Goal: Navigation & Orientation: Find specific page/section

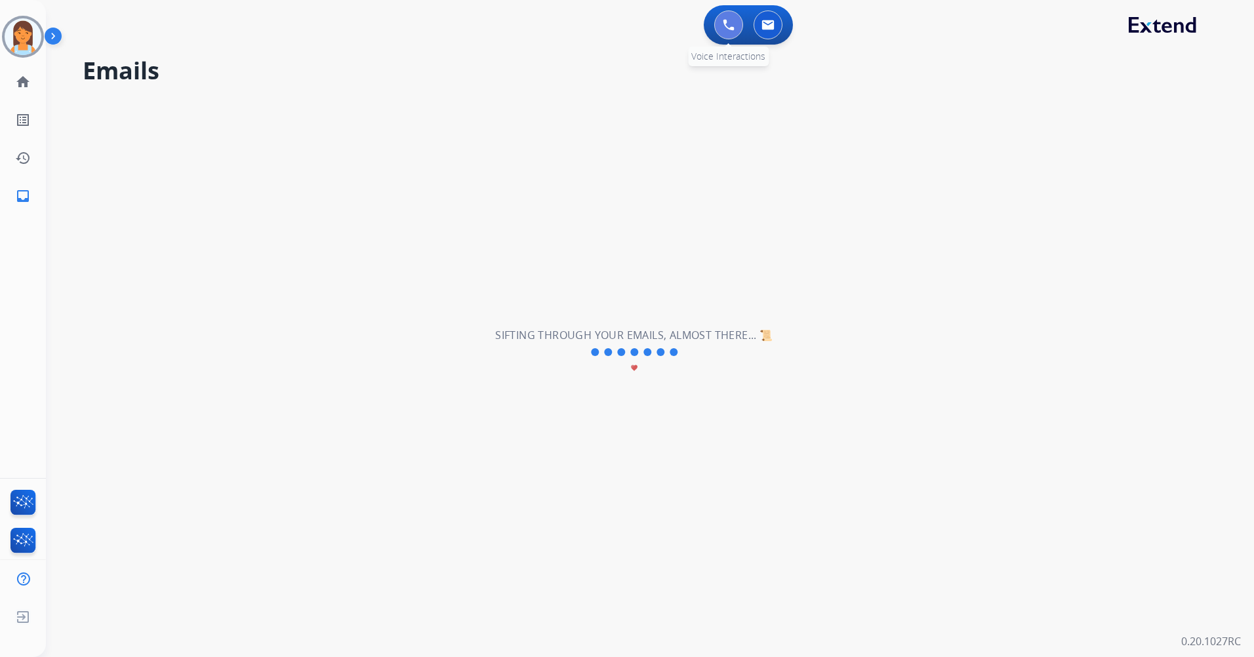
click at [715, 21] on button at bounding box center [728, 24] width 29 height 29
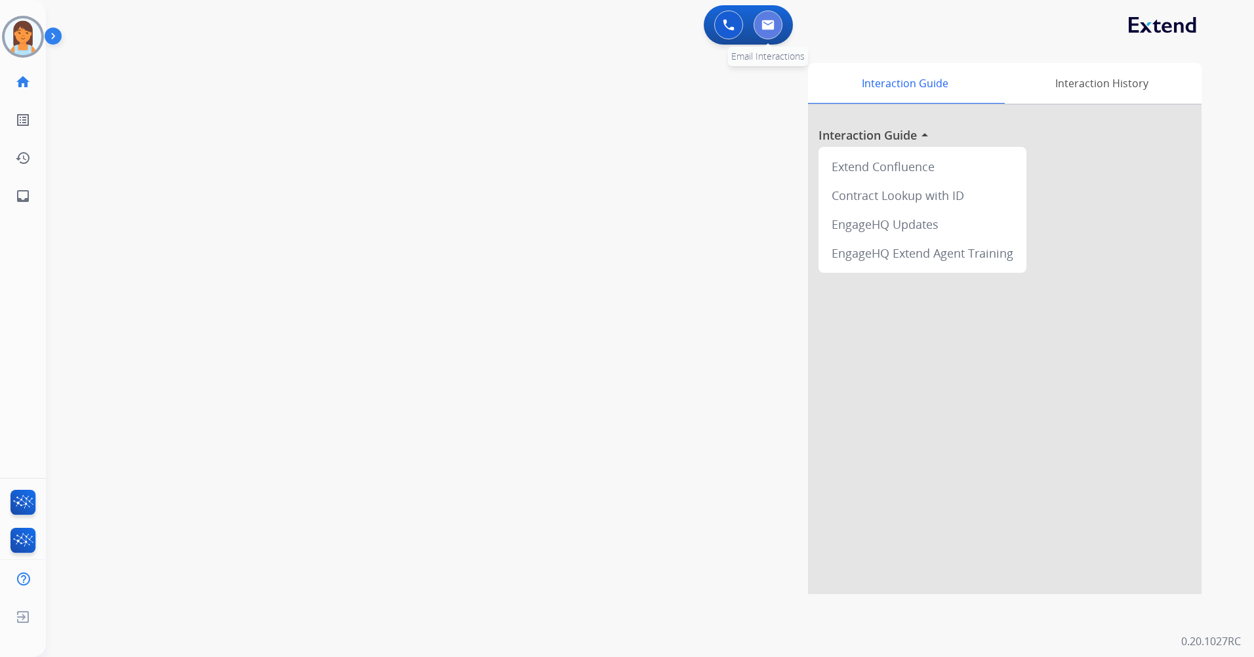
click at [766, 30] on img at bounding box center [767, 25] width 13 height 10
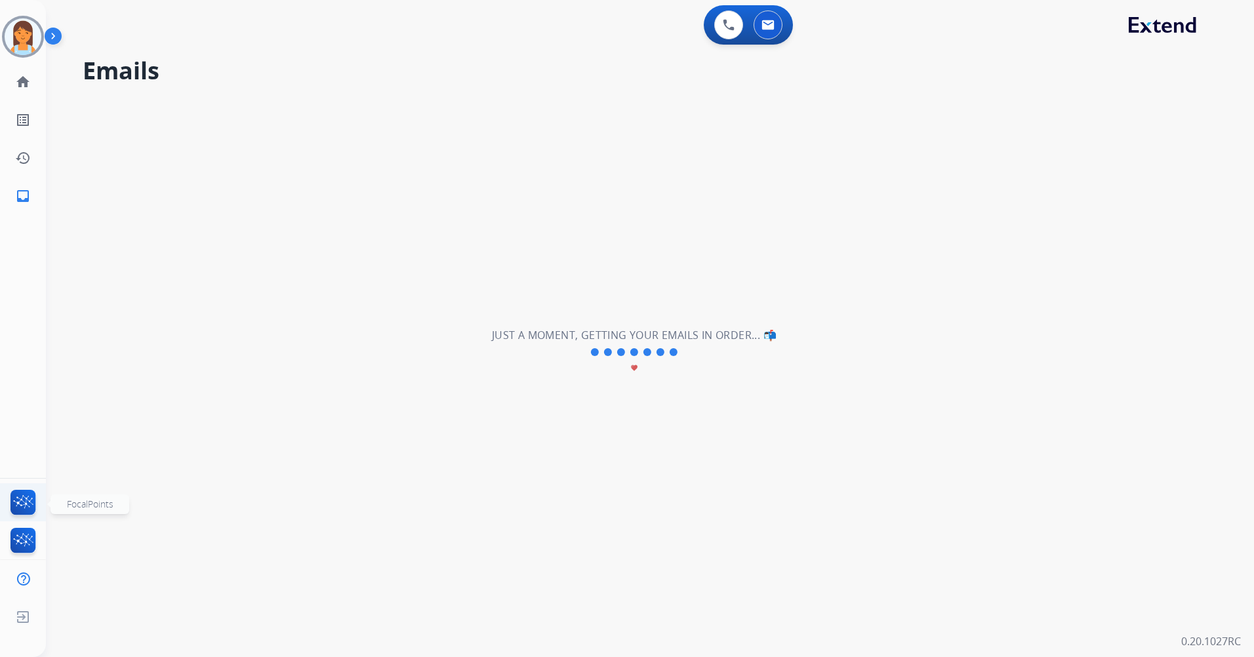
click at [24, 506] on img at bounding box center [23, 505] width 31 height 30
